Goal: Find specific page/section: Find specific page/section

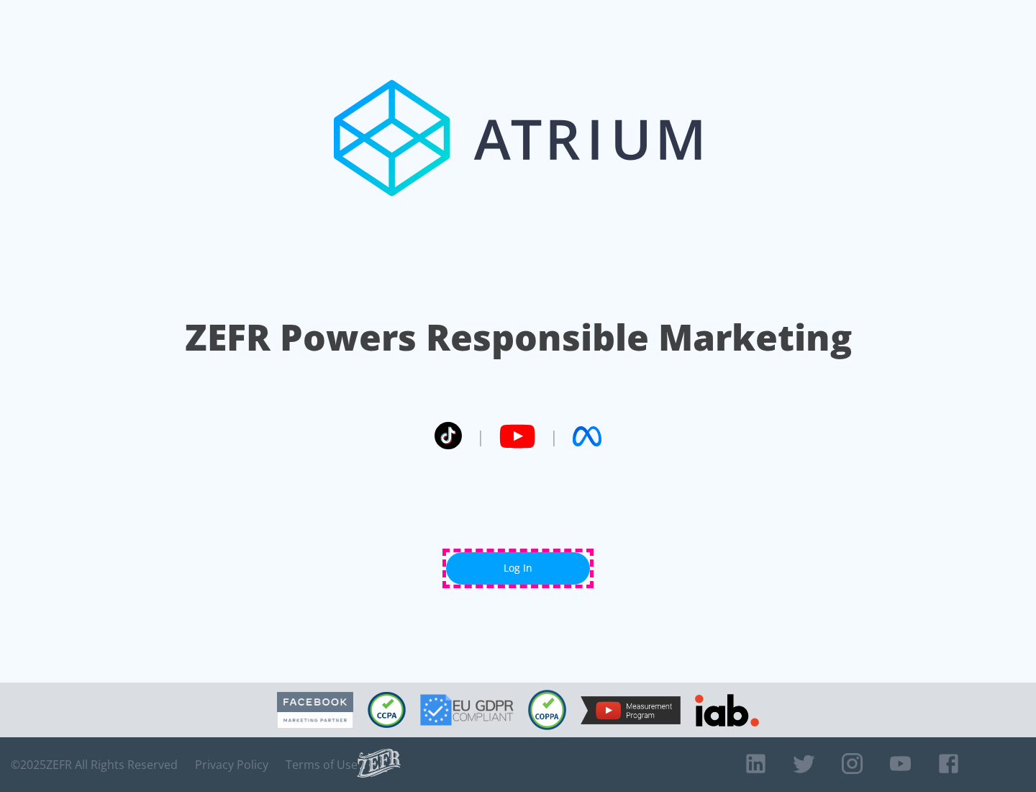
click at [518, 568] on link "Log In" at bounding box center [518, 568] width 144 height 32
